Goal: Information Seeking & Learning: Find specific page/section

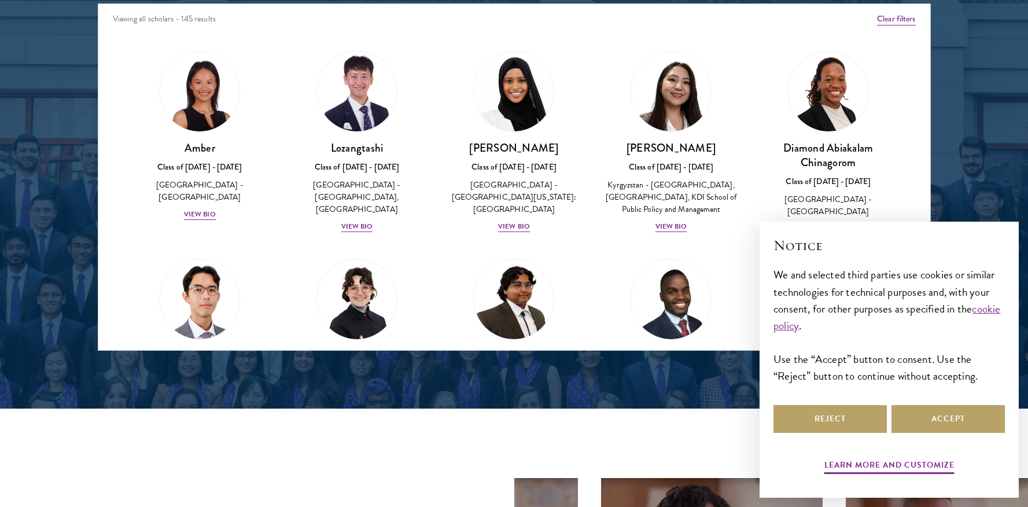
scroll to position [1551, 0]
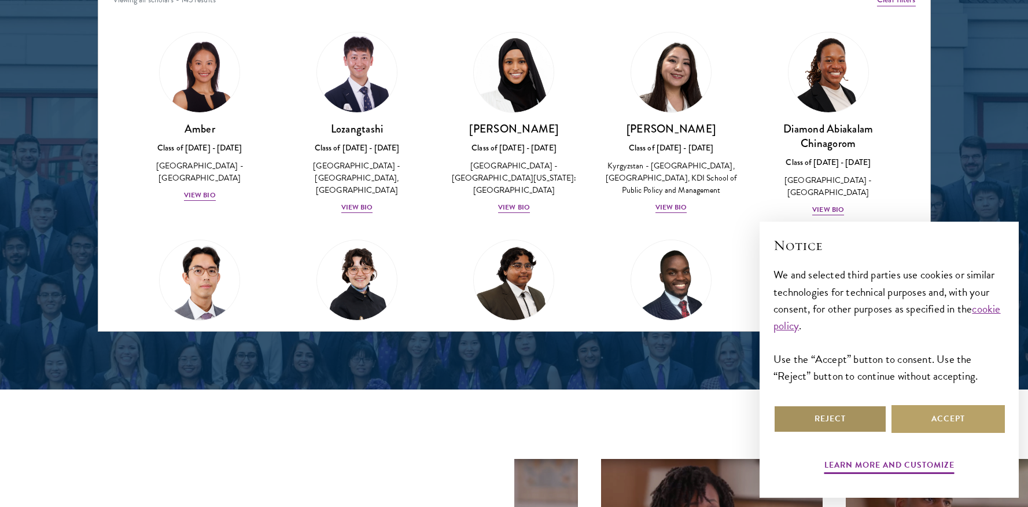
click at [826, 422] on button "Reject" at bounding box center [829, 419] width 113 height 28
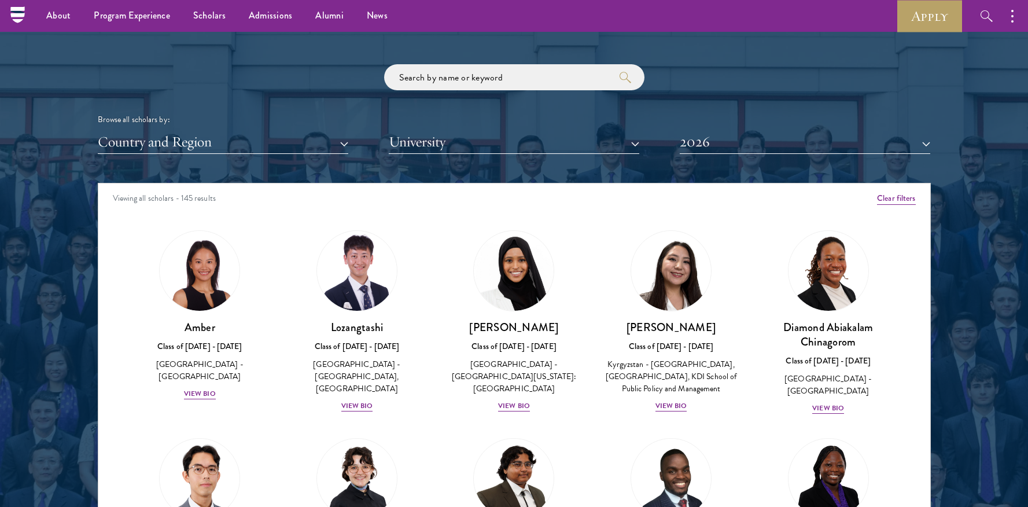
scroll to position [1350, 0]
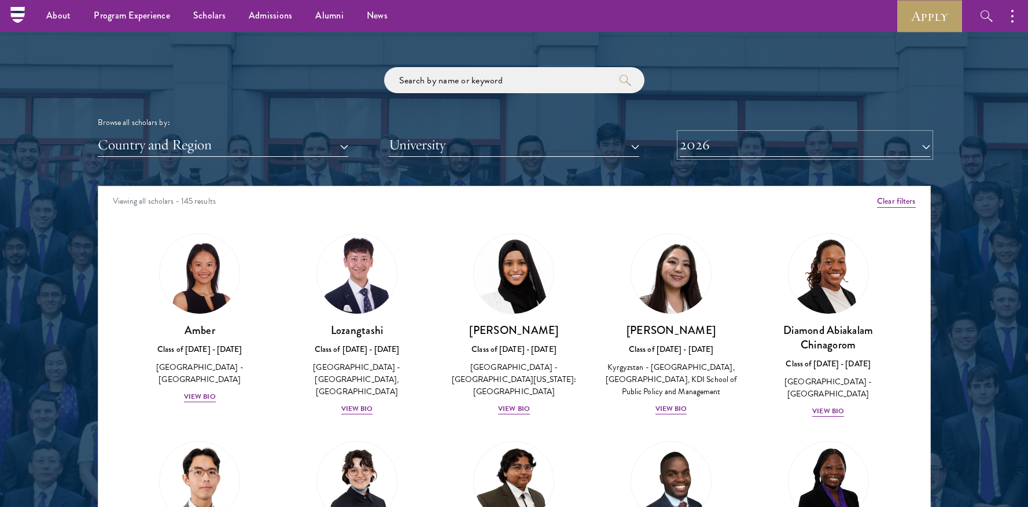
click at [821, 142] on button "2026" at bounding box center [804, 145] width 250 height 24
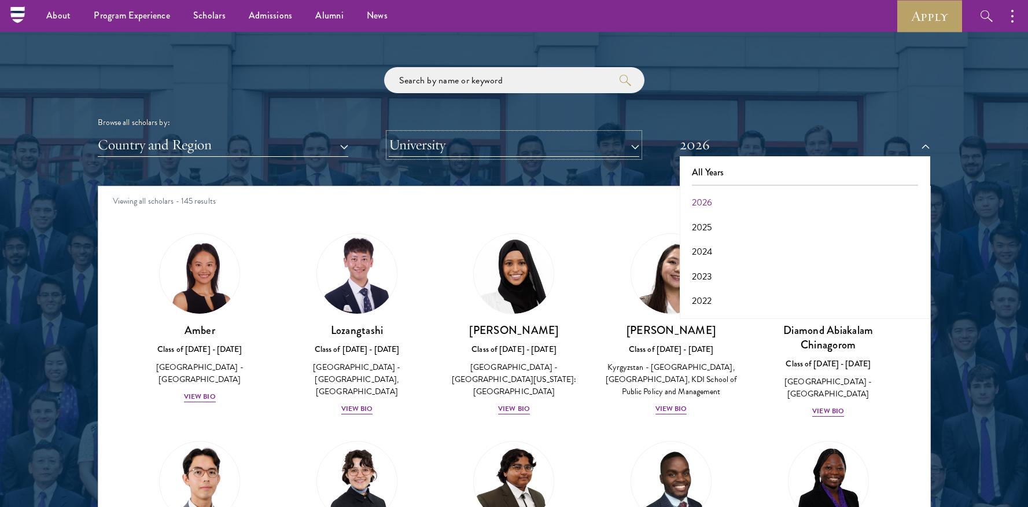
click at [571, 149] on button "University" at bounding box center [514, 145] width 250 height 24
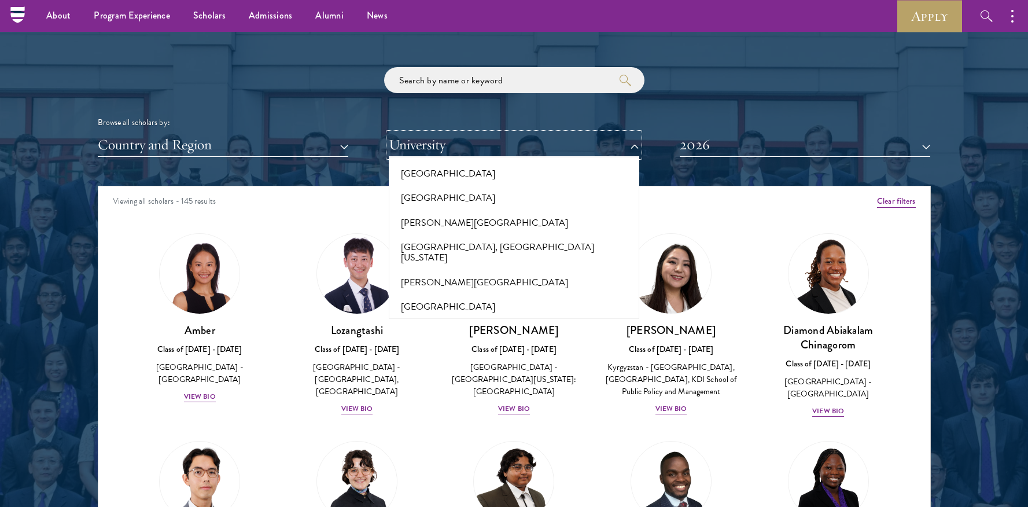
scroll to position [481, 0]
click at [509, 211] on button "[PERSON_NAME][GEOGRAPHIC_DATA]" at bounding box center [513, 223] width 243 height 24
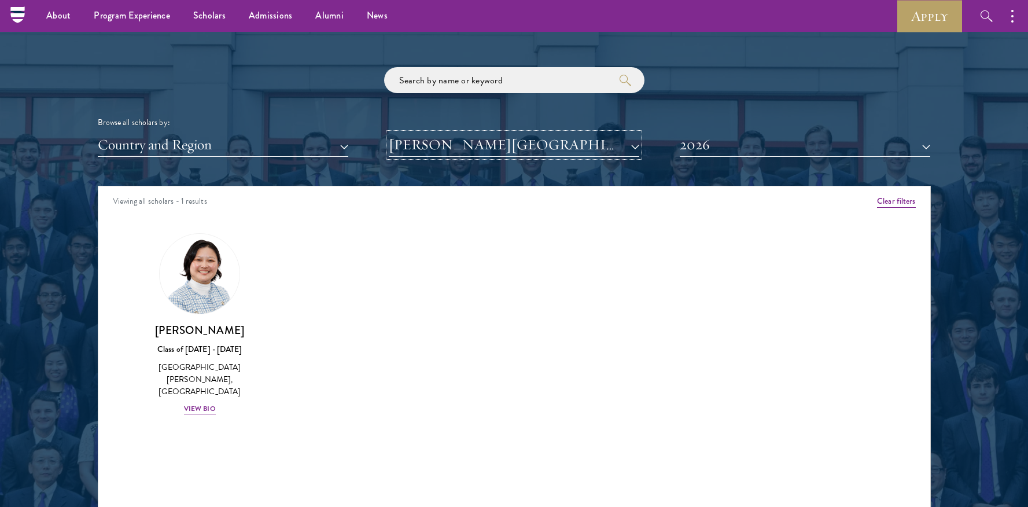
click at [515, 146] on button "[PERSON_NAME][GEOGRAPHIC_DATA]" at bounding box center [514, 145] width 250 height 24
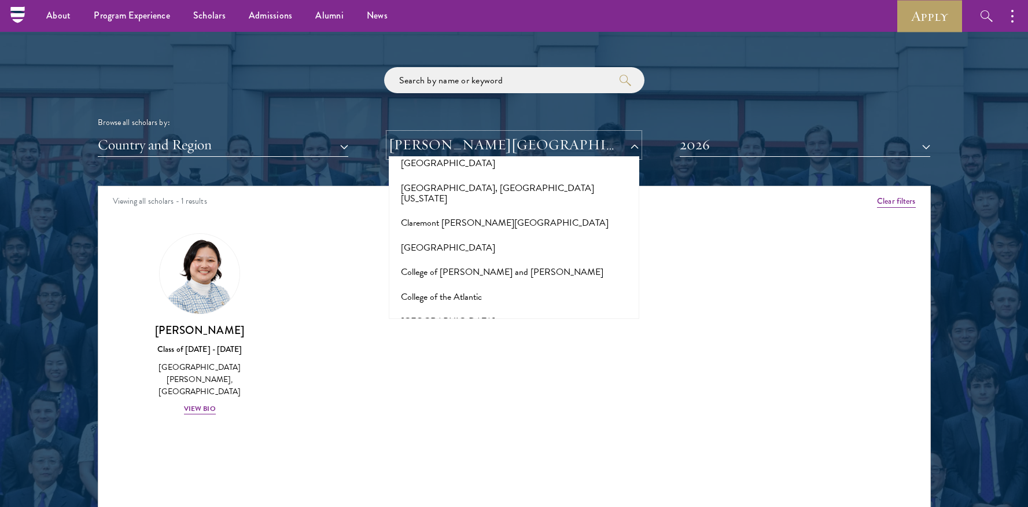
scroll to position [1577, 0]
click at [470, 306] on button "[GEOGRAPHIC_DATA]" at bounding box center [513, 318] width 243 height 24
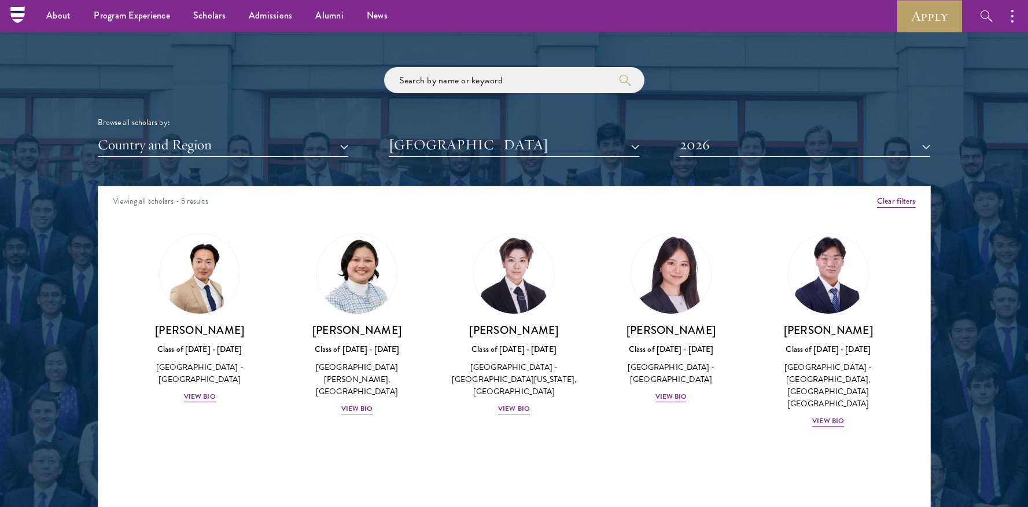
click at [939, 241] on div at bounding box center [514, 239] width 1028 height 704
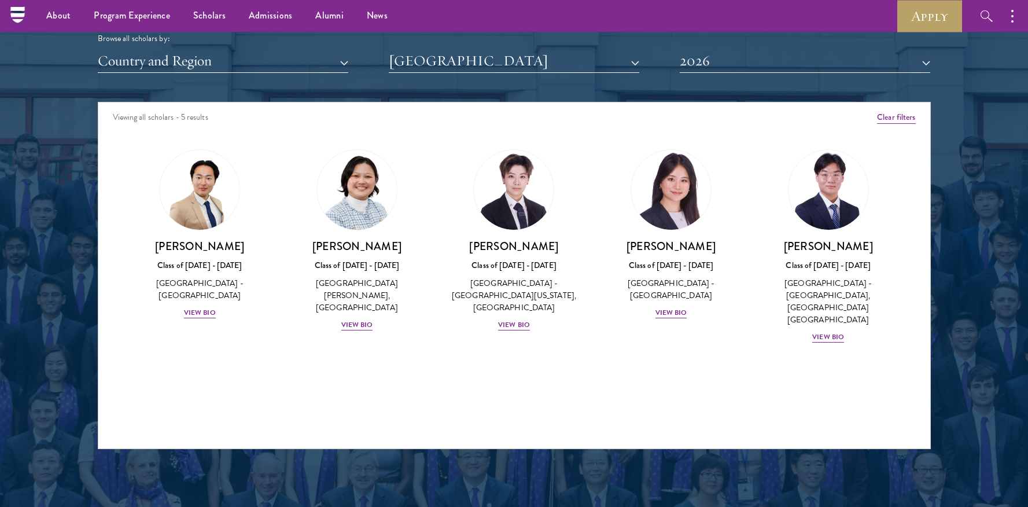
scroll to position [1431, 0]
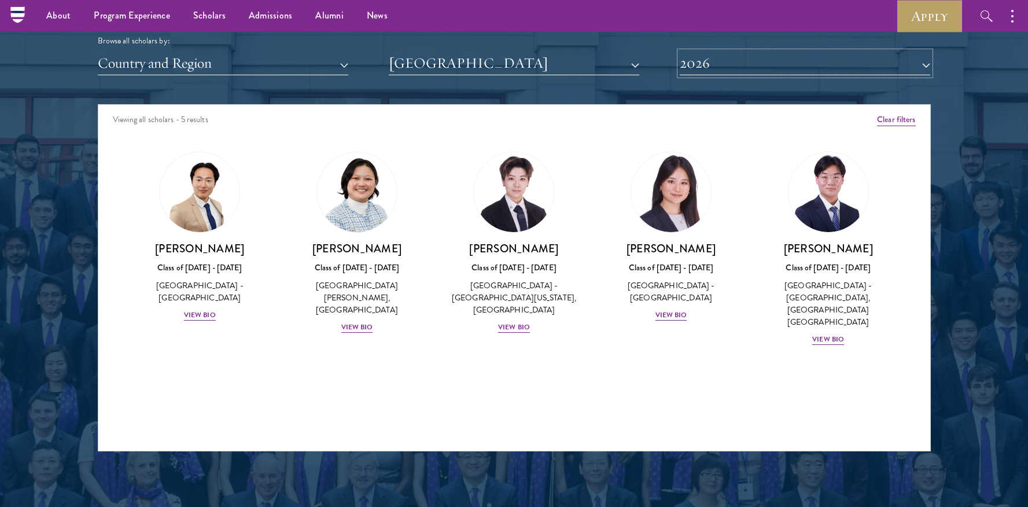
click at [766, 69] on button "2026" at bounding box center [804, 63] width 250 height 24
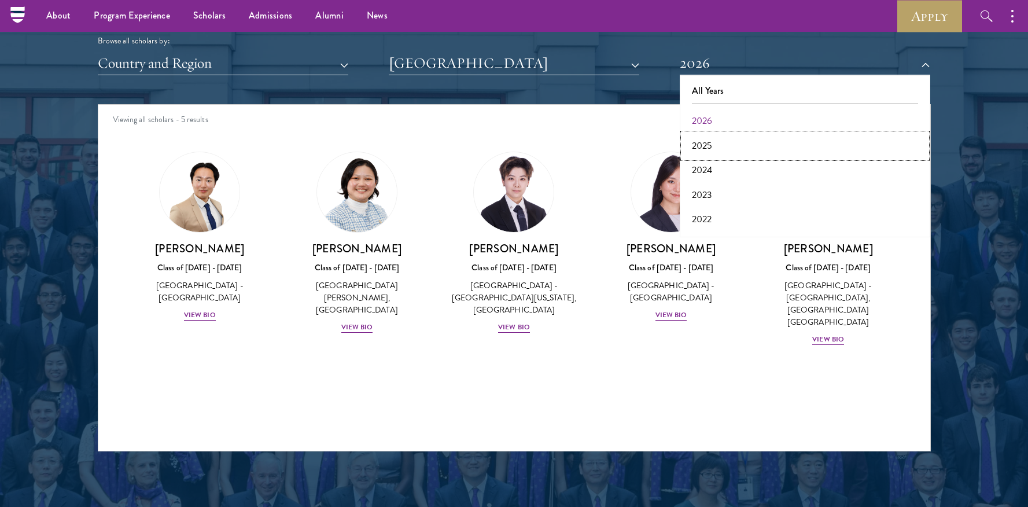
click at [748, 147] on button "2025" at bounding box center [804, 146] width 243 height 24
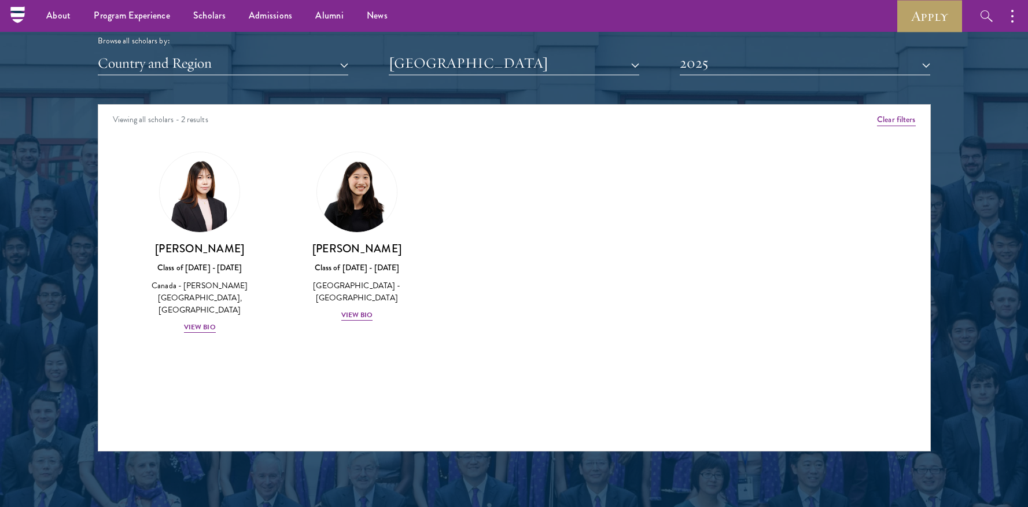
click at [766, 75] on div "Scholar Directory Congratulations and welcome to the Schwarzman Scholars Class …" at bounding box center [514, 157] width 833 height 588
click at [755, 67] on button "2025" at bounding box center [804, 63] width 250 height 24
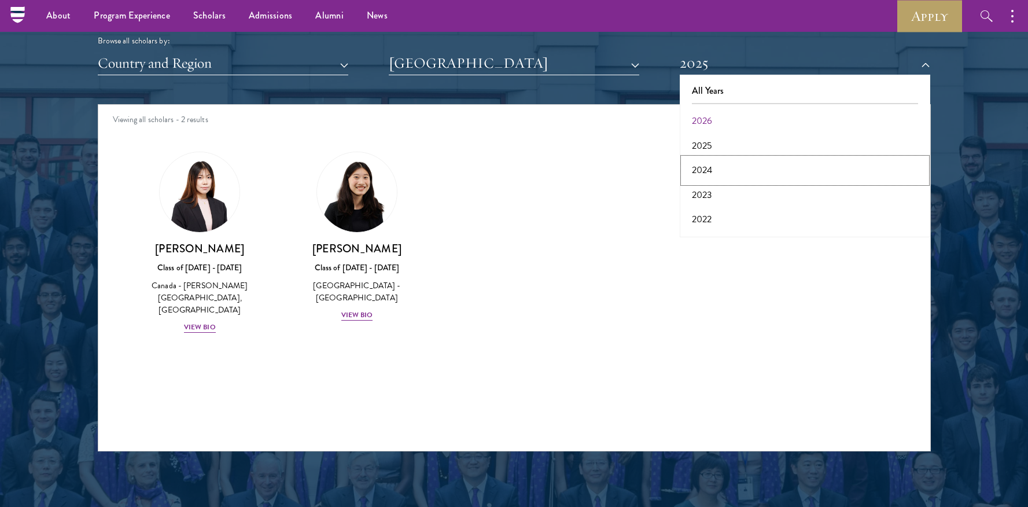
click at [738, 167] on button "2024" at bounding box center [804, 170] width 243 height 24
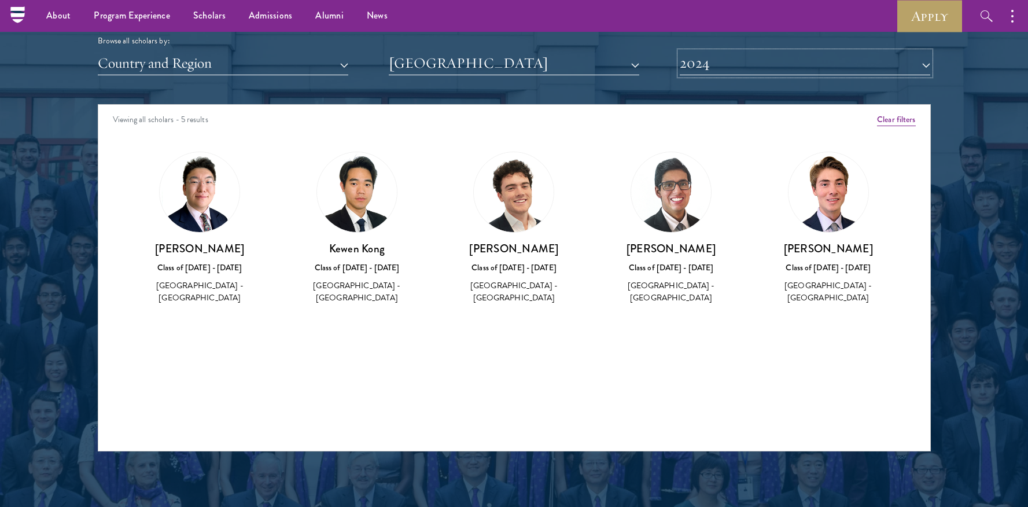
click at [757, 68] on button "2024" at bounding box center [804, 63] width 250 height 24
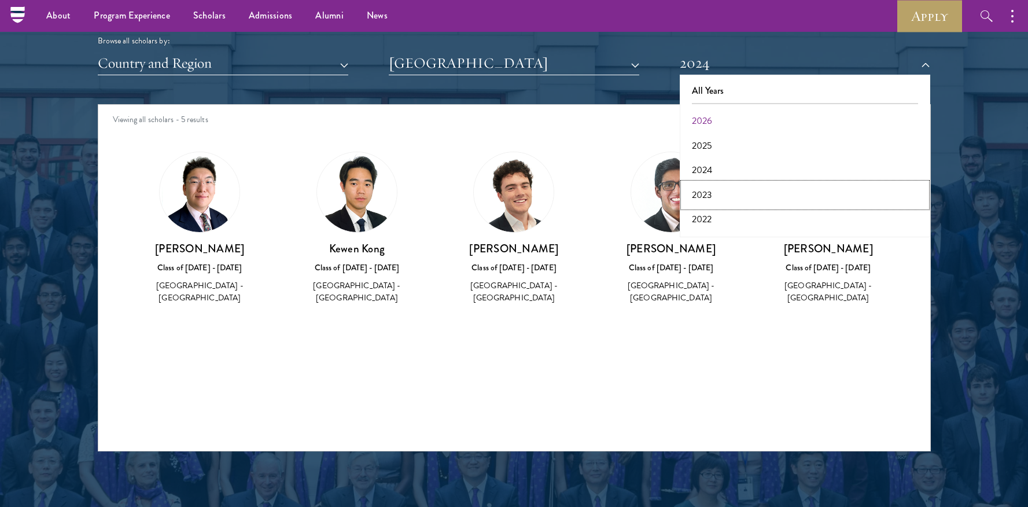
click at [741, 195] on button "2023" at bounding box center [804, 195] width 243 height 24
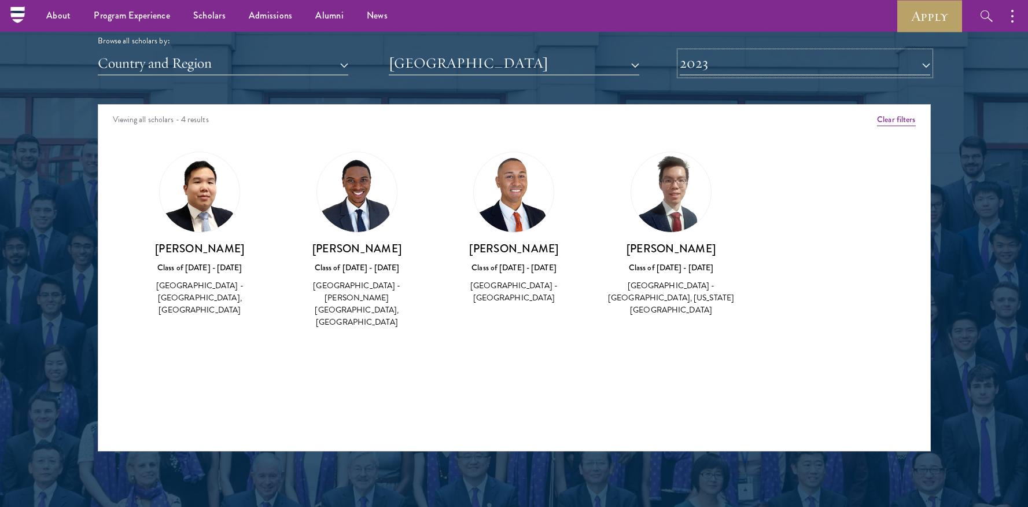
click at [758, 68] on button "2023" at bounding box center [804, 63] width 250 height 24
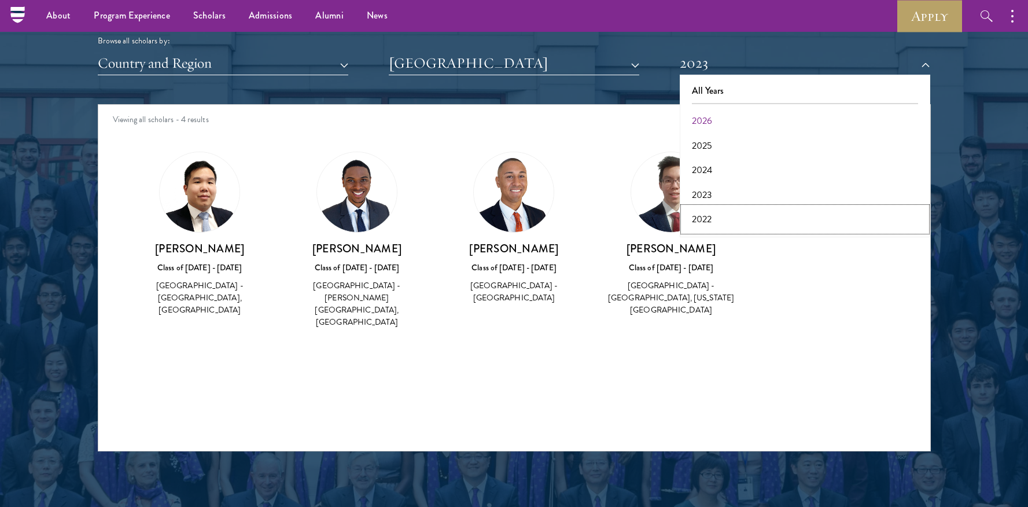
click at [727, 215] on button "2022" at bounding box center [804, 219] width 243 height 24
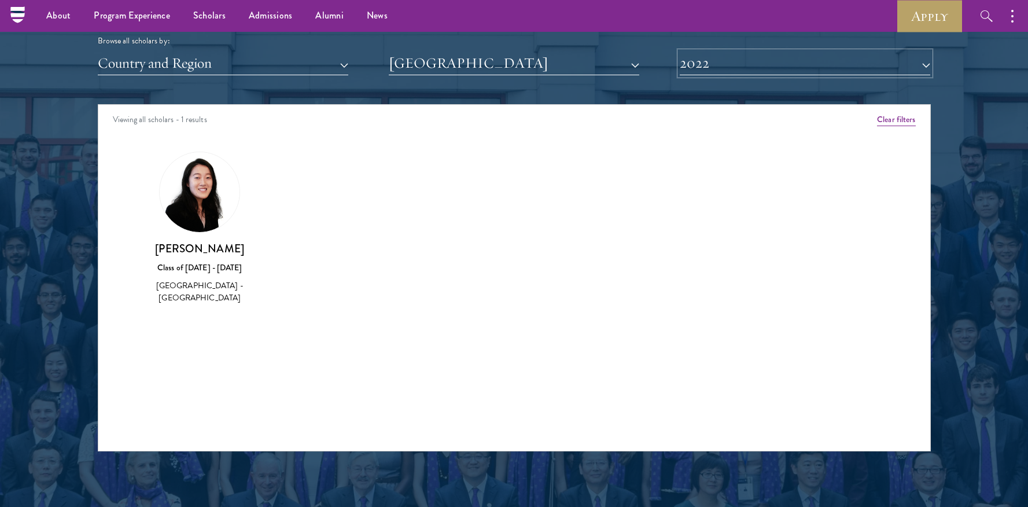
click at [738, 65] on button "2022" at bounding box center [804, 63] width 250 height 24
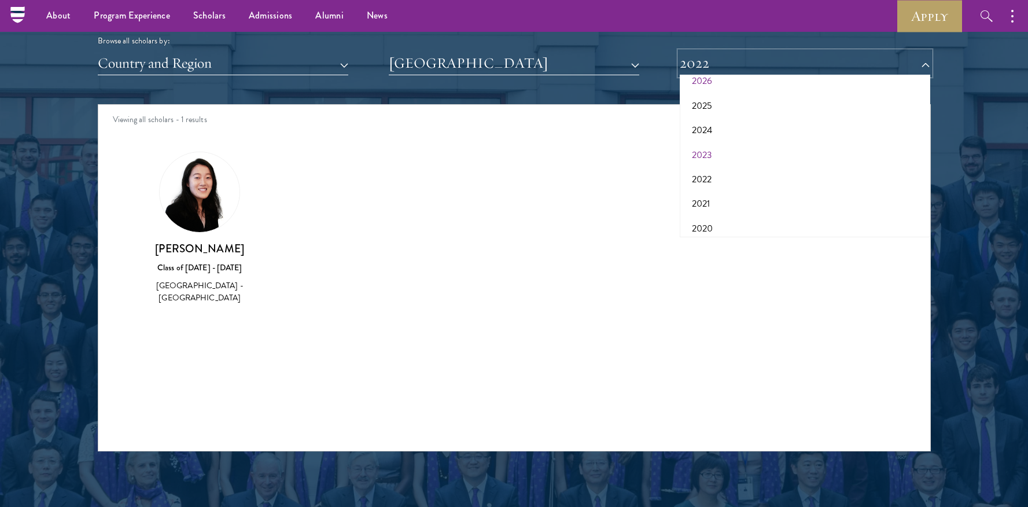
scroll to position [42, 0]
click at [732, 200] on button "2021" at bounding box center [804, 201] width 243 height 24
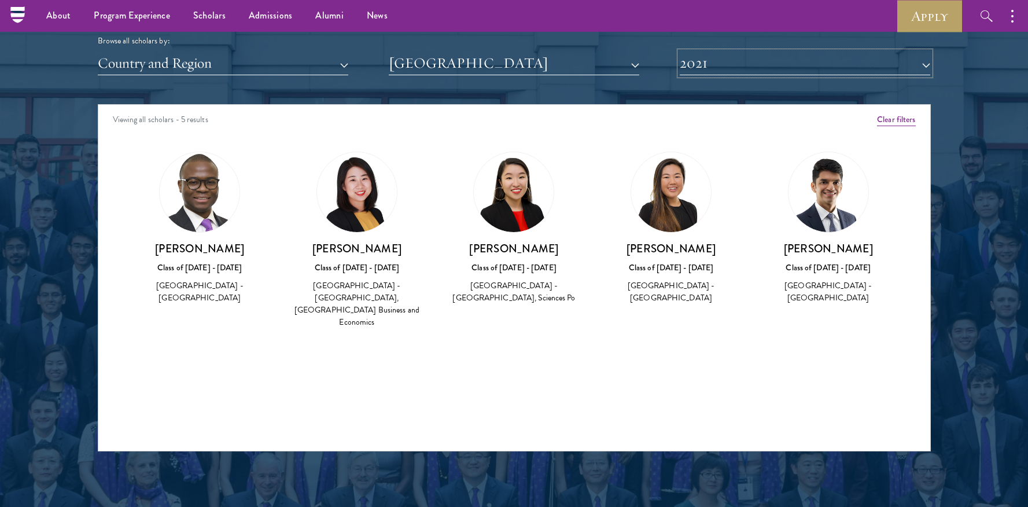
click at [749, 65] on button "2021" at bounding box center [804, 63] width 250 height 24
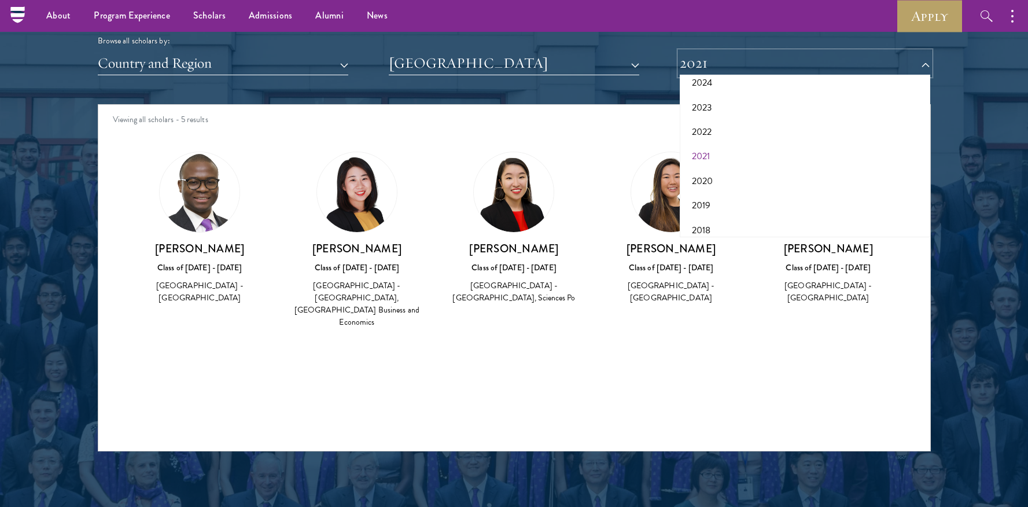
scroll to position [108, 0]
click at [718, 164] on button "2020" at bounding box center [804, 161] width 243 height 24
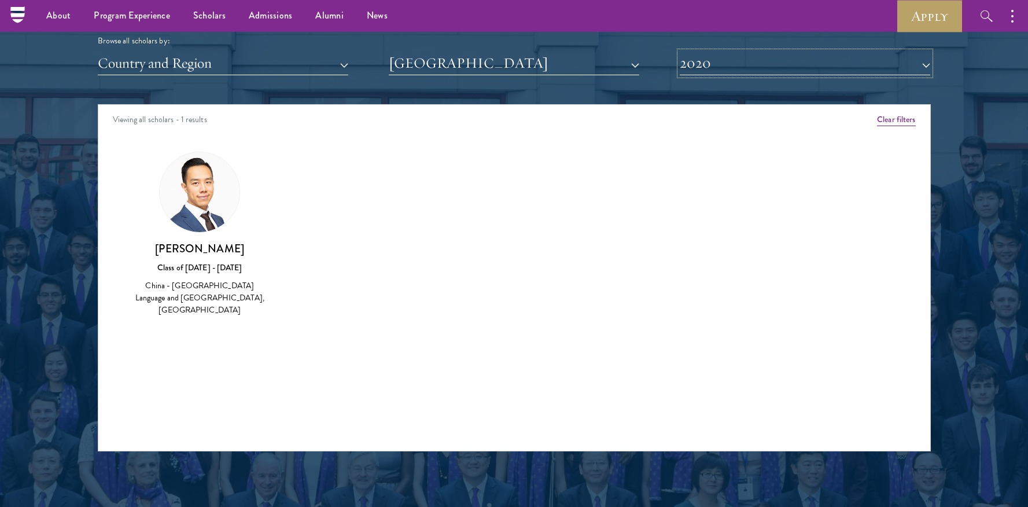
click at [713, 64] on button "2020" at bounding box center [804, 63] width 250 height 24
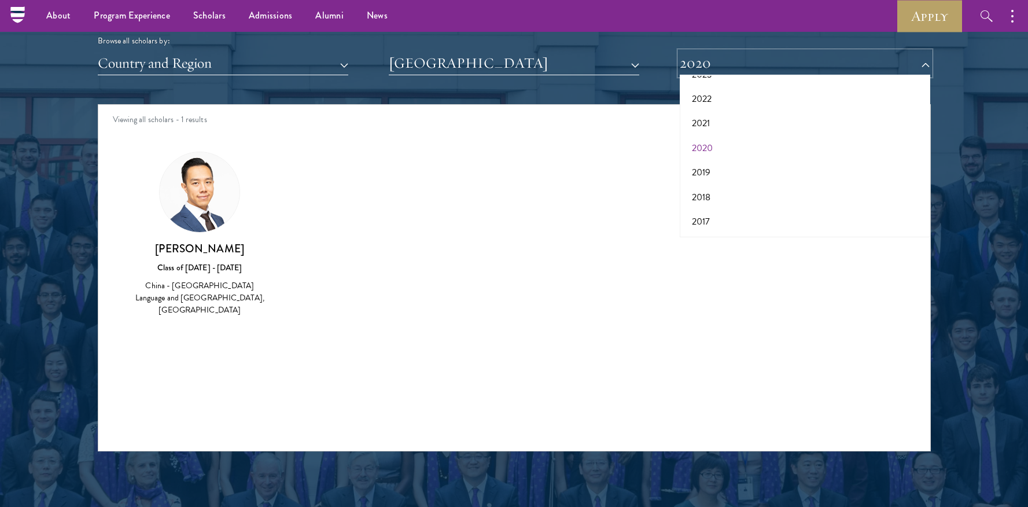
scroll to position [119, 0]
click at [711, 171] on button "2019" at bounding box center [804, 173] width 243 height 24
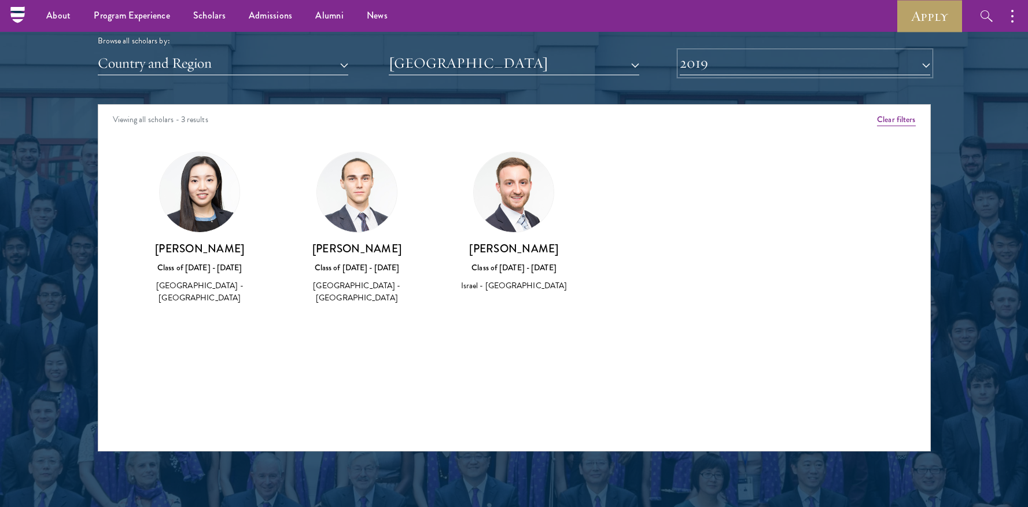
click at [739, 67] on button "2019" at bounding box center [804, 63] width 250 height 24
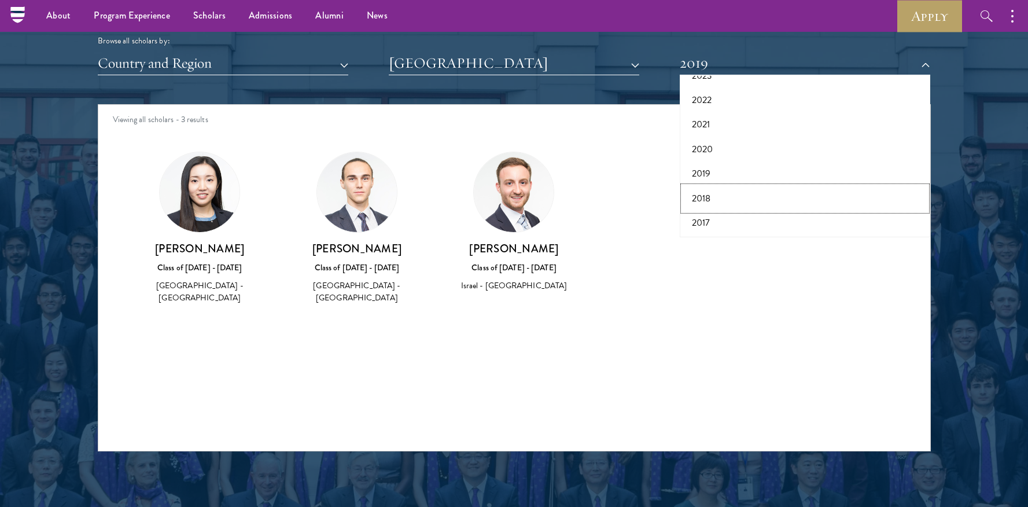
click at [722, 201] on button "2018" at bounding box center [804, 198] width 243 height 24
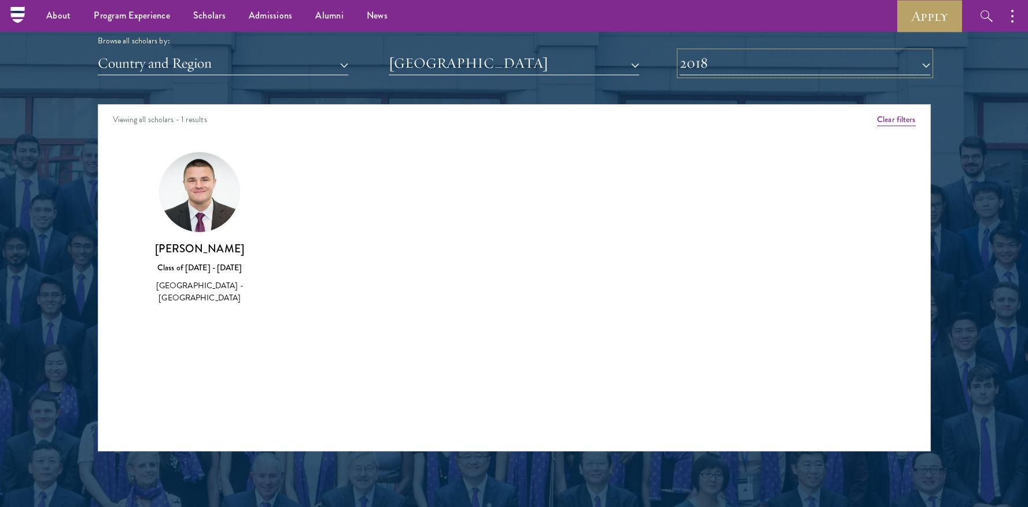
click at [718, 68] on button "2018" at bounding box center [804, 63] width 250 height 24
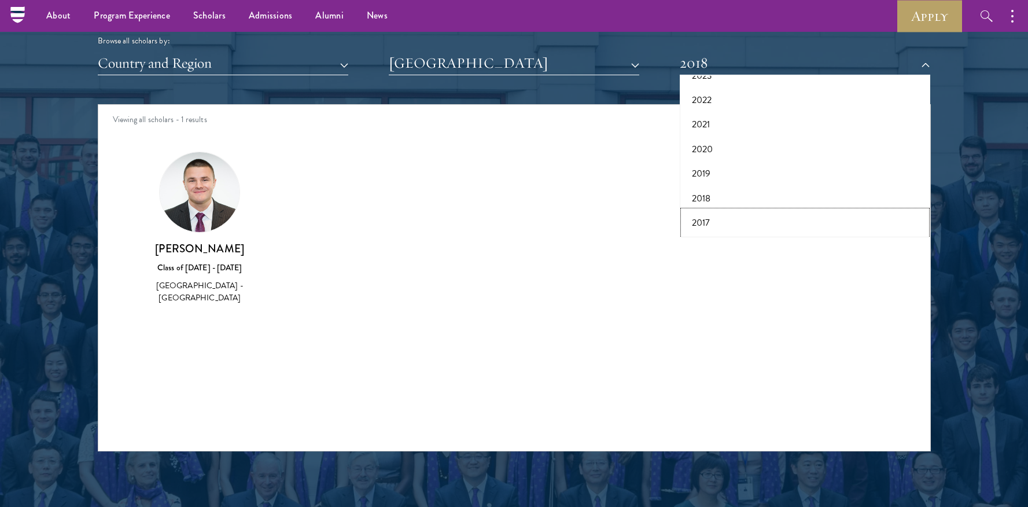
click at [710, 221] on button "2017" at bounding box center [804, 222] width 243 height 24
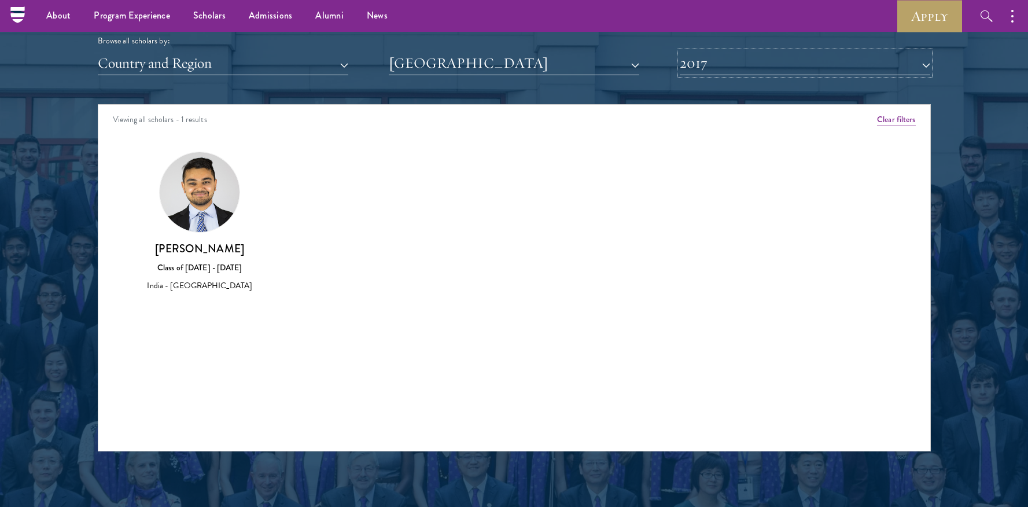
click at [728, 61] on button "2017" at bounding box center [804, 63] width 250 height 24
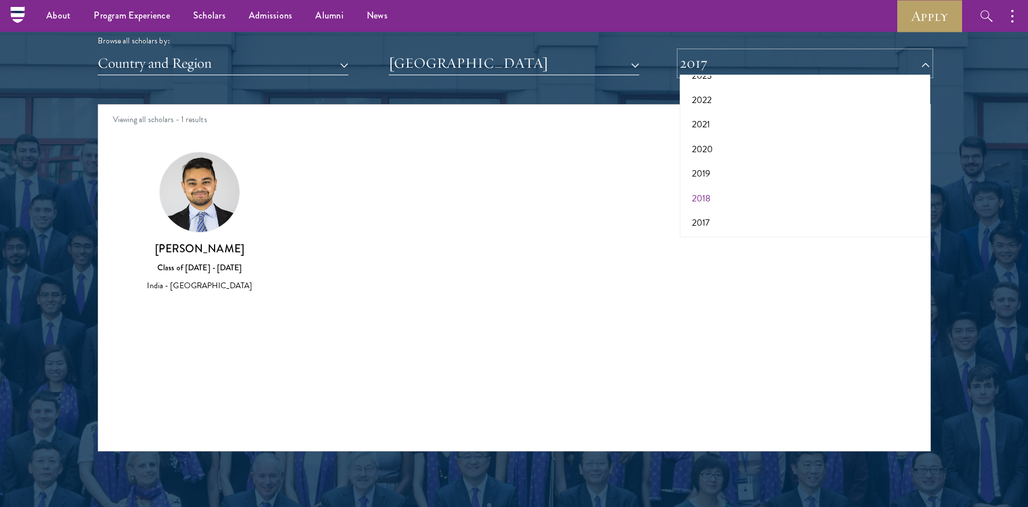
scroll to position [120, 0]
click at [726, 176] on button "2019" at bounding box center [804, 172] width 243 height 24
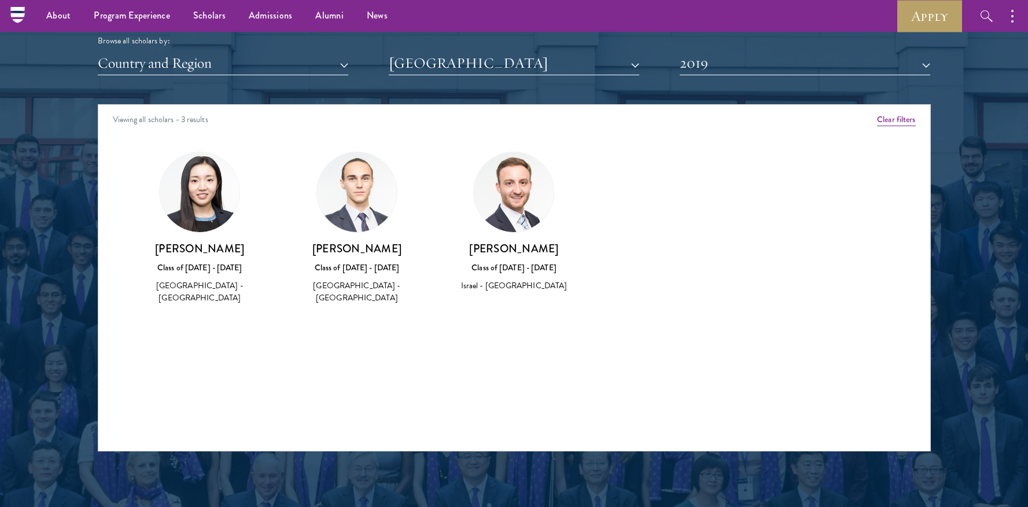
click at [211, 206] on img at bounding box center [200, 192] width 80 height 80
